Goal: Transaction & Acquisition: Purchase product/service

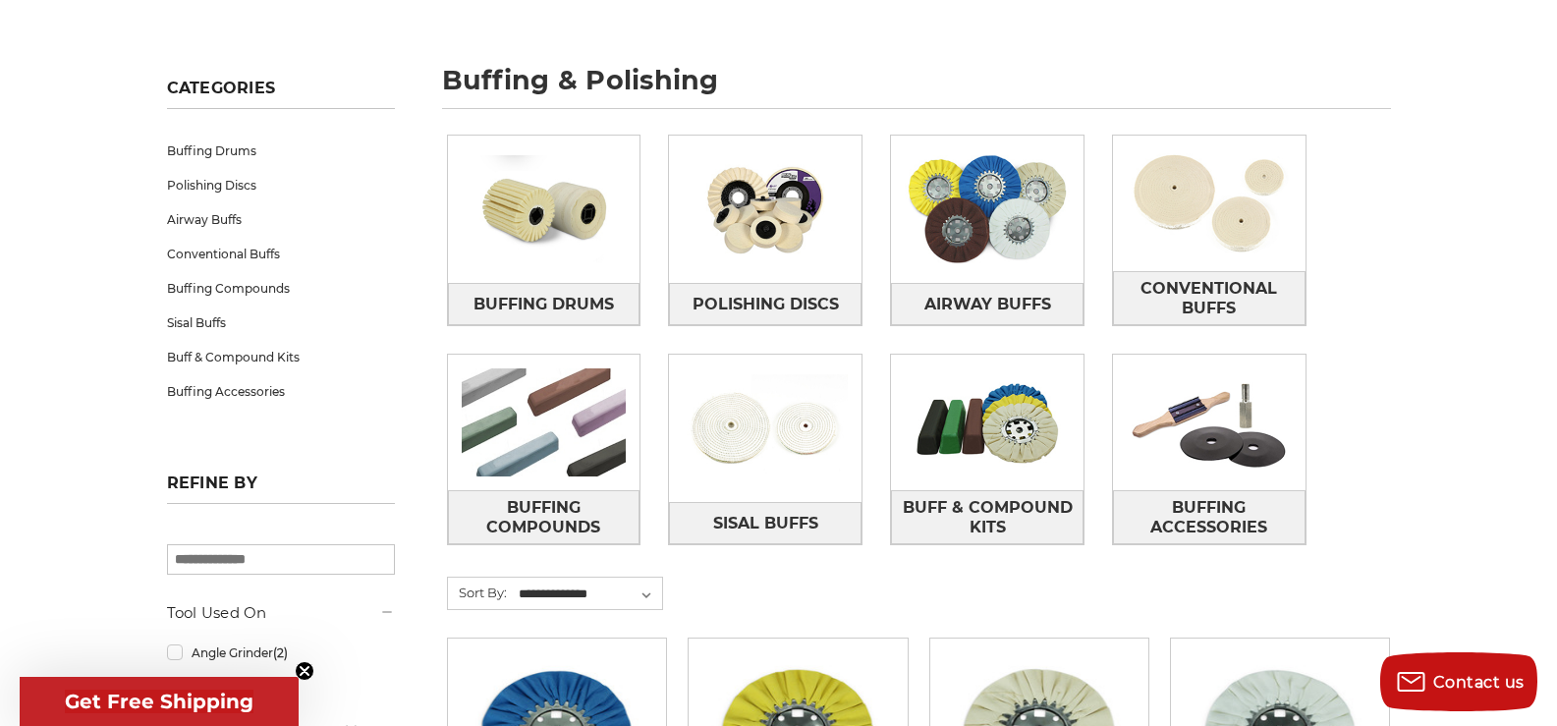
scroll to position [196, 0]
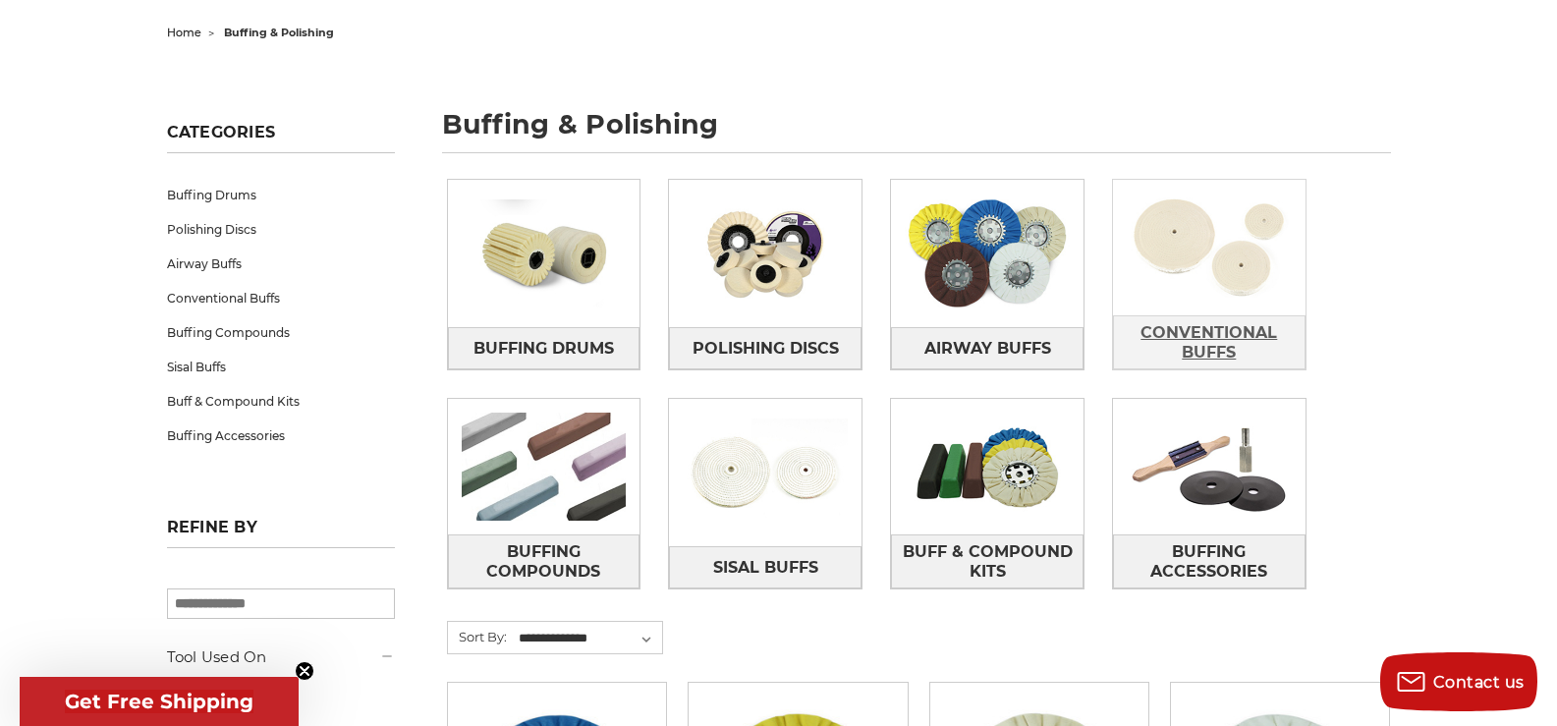
click at [1194, 325] on span "Conventional Buffs" at bounding box center [1209, 342] width 191 height 53
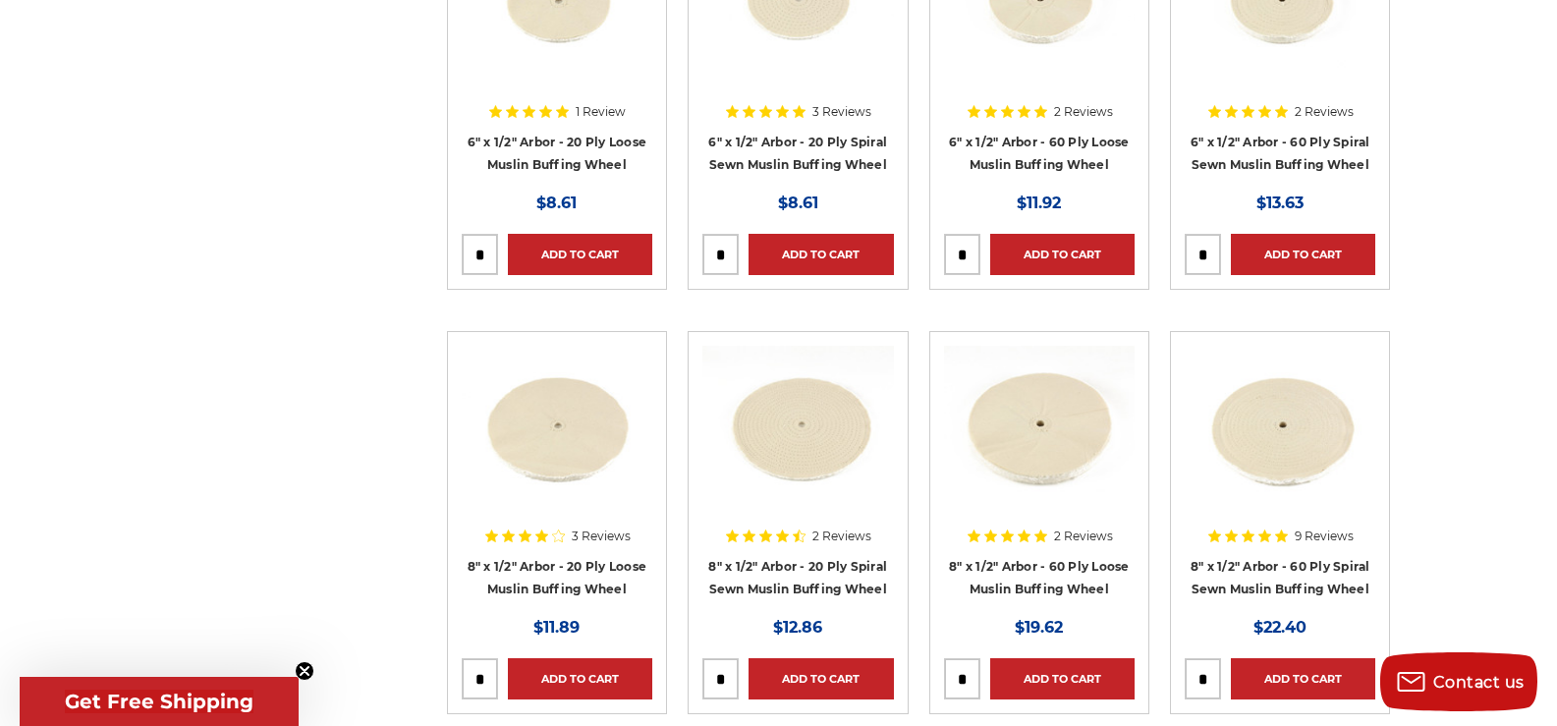
scroll to position [982, 0]
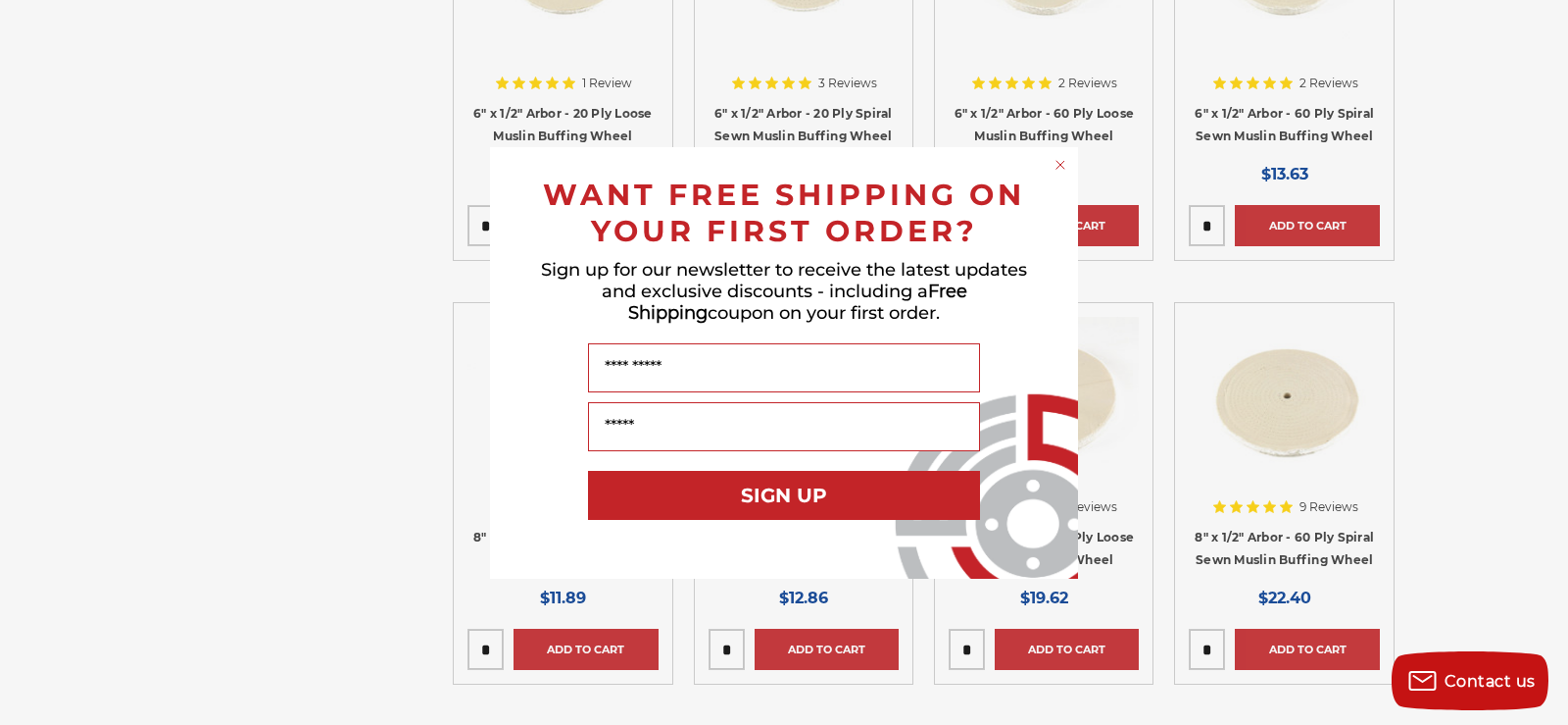
click at [1065, 161] on icon "Close dialog" at bounding box center [1061, 165] width 8 height 8
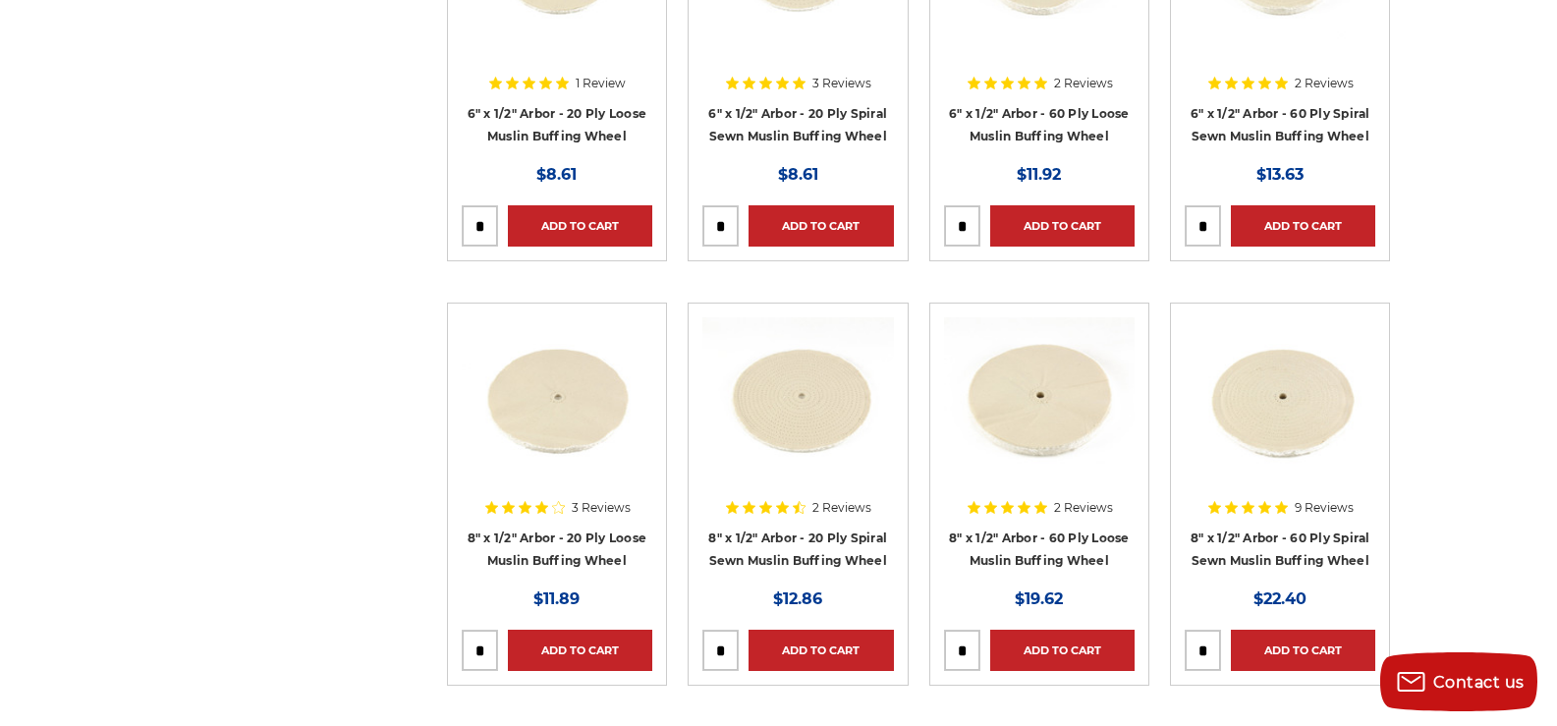
click at [1039, 542] on div at bounding box center [1039, 442] width 191 height 251
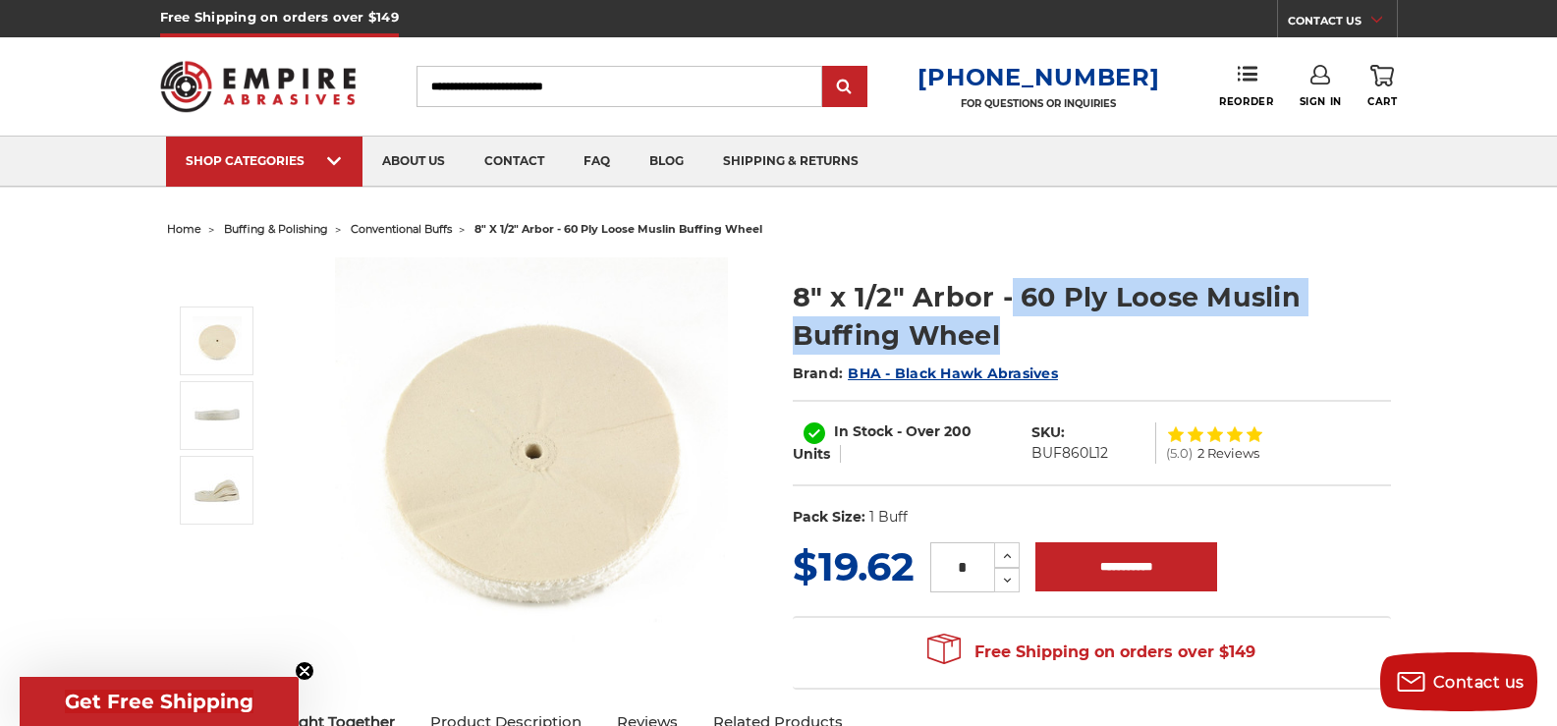
drag, startPoint x: 1010, startPoint y: 296, endPoint x: 1316, endPoint y: 327, distance: 308.0
click at [1316, 327] on h1 "8" x 1/2" Arbor - 60 Ply Loose Muslin Buffing Wheel" at bounding box center [1092, 316] width 598 height 77
copy h1 "60 Ply Loose Muslin Buffing Wheel"
